Goal: Information Seeking & Learning: Check status

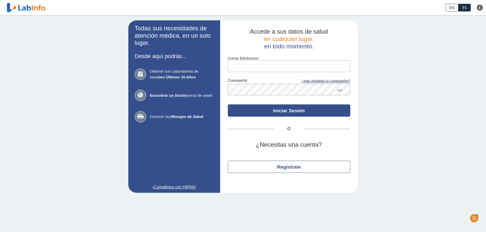
type input "[EMAIL_ADDRESS][DOMAIN_NAME]"
click at [280, 108] on button "Iniciar Sesión" at bounding box center [289, 111] width 122 height 12
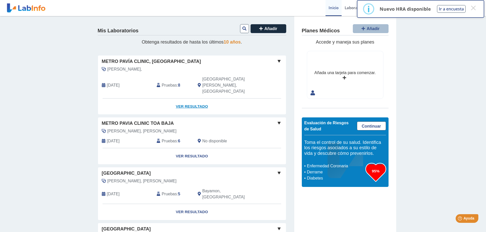
click at [186, 99] on link "Ver Resultado" at bounding box center [192, 107] width 188 height 16
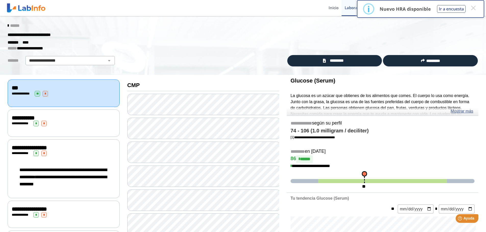
click at [56, 92] on div "**********" at bounding box center [64, 94] width 104 height 6
click at [471, 111] on link "Mostrar más" at bounding box center [462, 111] width 23 height 6
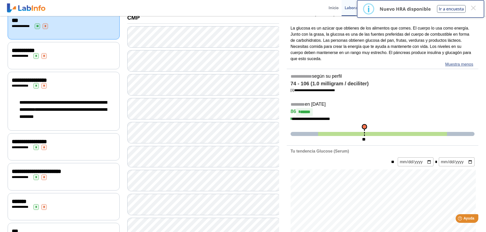
scroll to position [26, 0]
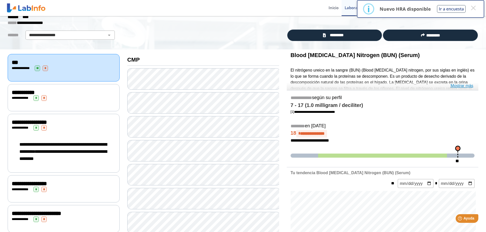
click at [467, 84] on link "Mostrar más" at bounding box center [462, 86] width 23 height 6
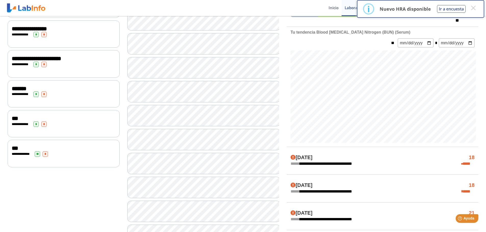
scroll to position [144, 0]
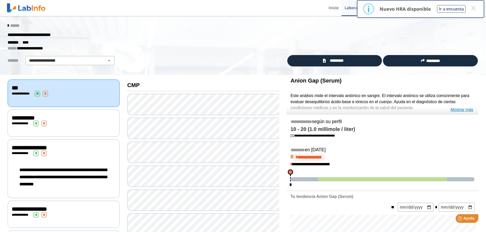
click at [469, 109] on link "Mostrar más" at bounding box center [462, 110] width 23 height 6
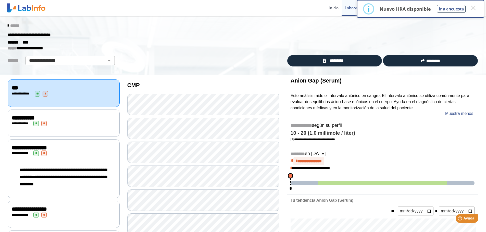
click at [8, 24] on icon at bounding box center [8, 26] width 1 height 4
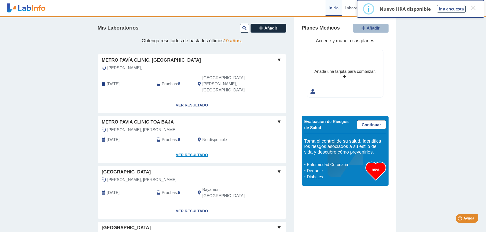
click at [192, 147] on link "Ver Resultado" at bounding box center [192, 155] width 188 height 16
click at [199, 147] on link "Ver Resultado" at bounding box center [192, 155] width 188 height 16
click at [185, 147] on link "Ver Resultado" at bounding box center [192, 155] width 188 height 16
click at [161, 127] on div "[PERSON_NAME], [PERSON_NAME]" at bounding box center [180, 130] width 165 height 6
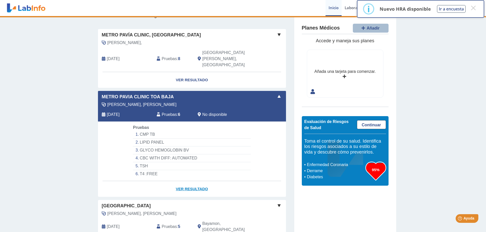
scroll to position [26, 0]
click at [191, 181] on link "Ver Resultado" at bounding box center [192, 189] width 188 height 16
click at [475, 7] on button "×" at bounding box center [473, 7] width 9 height 9
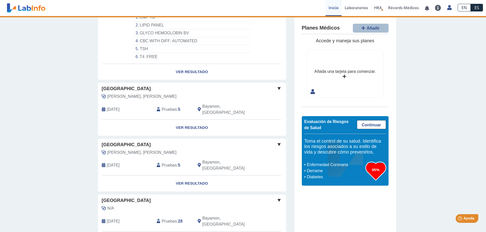
scroll to position [153, 0]
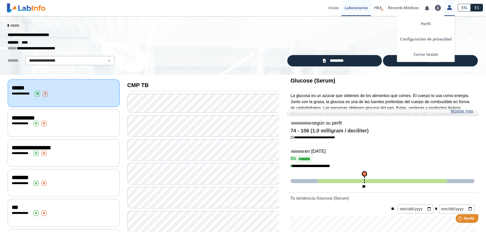
click at [450, 9] on icon at bounding box center [449, 8] width 4 height 4
click at [432, 54] on link "Cerrar Sesión" at bounding box center [426, 54] width 58 height 15
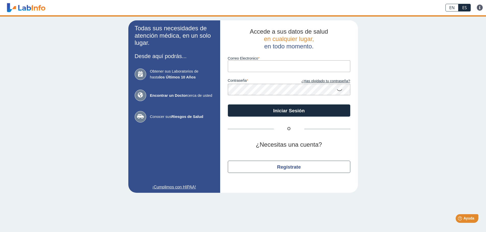
type input "[EMAIL_ADDRESS][DOMAIN_NAME]"
